Goal: Find contact information: Find contact information

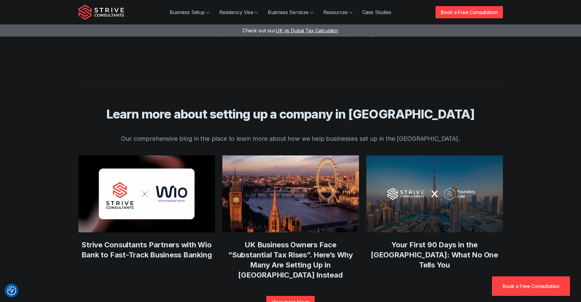
scroll to position [2331, 0]
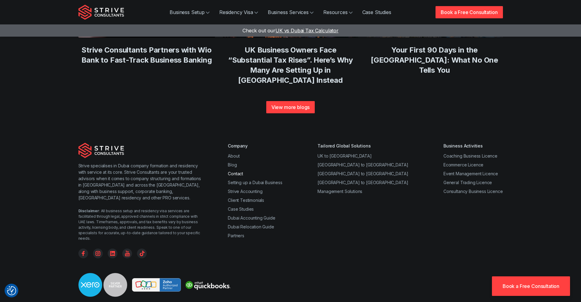
click at [235, 171] on link "Contact" at bounding box center [235, 173] width 15 height 5
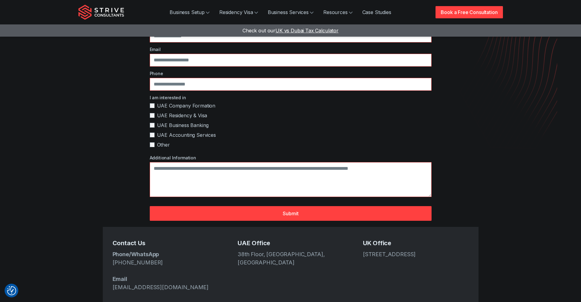
scroll to position [92, 0]
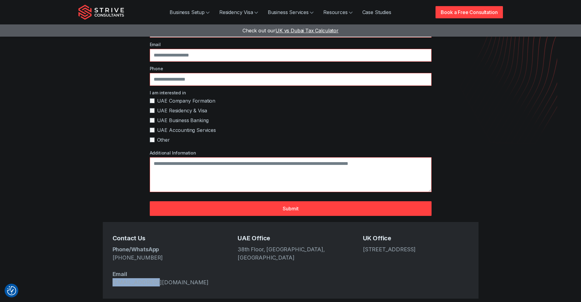
drag, startPoint x: 151, startPoint y: 262, endPoint x: 112, endPoint y: 264, distance: 39.4
click at [112, 264] on div "Contact Us Phone/WhatsApp +971 4 439 6282 Email info@strive.ae UAE Office 38th …" at bounding box center [291, 260] width 376 height 77
copy link "info@strive.ae"
